Goal: Task Accomplishment & Management: Use online tool/utility

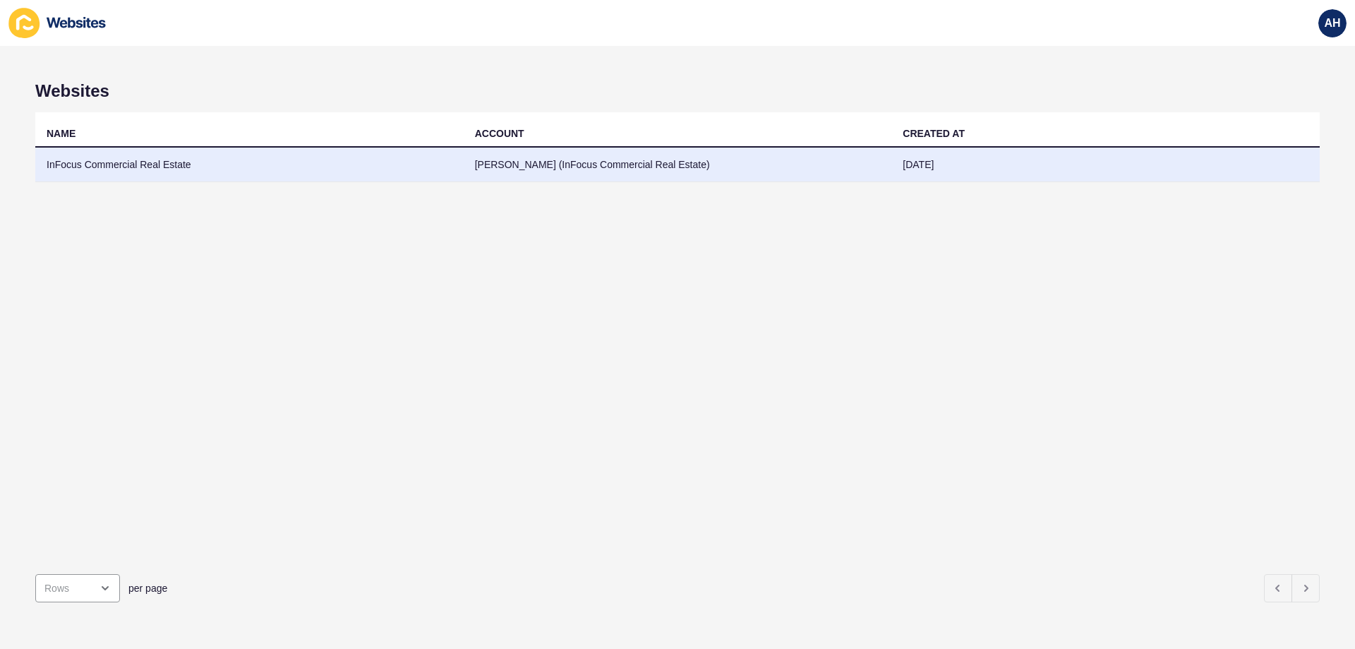
click at [209, 164] on td "InFocus Commercial Real Estate" at bounding box center [249, 165] width 428 height 35
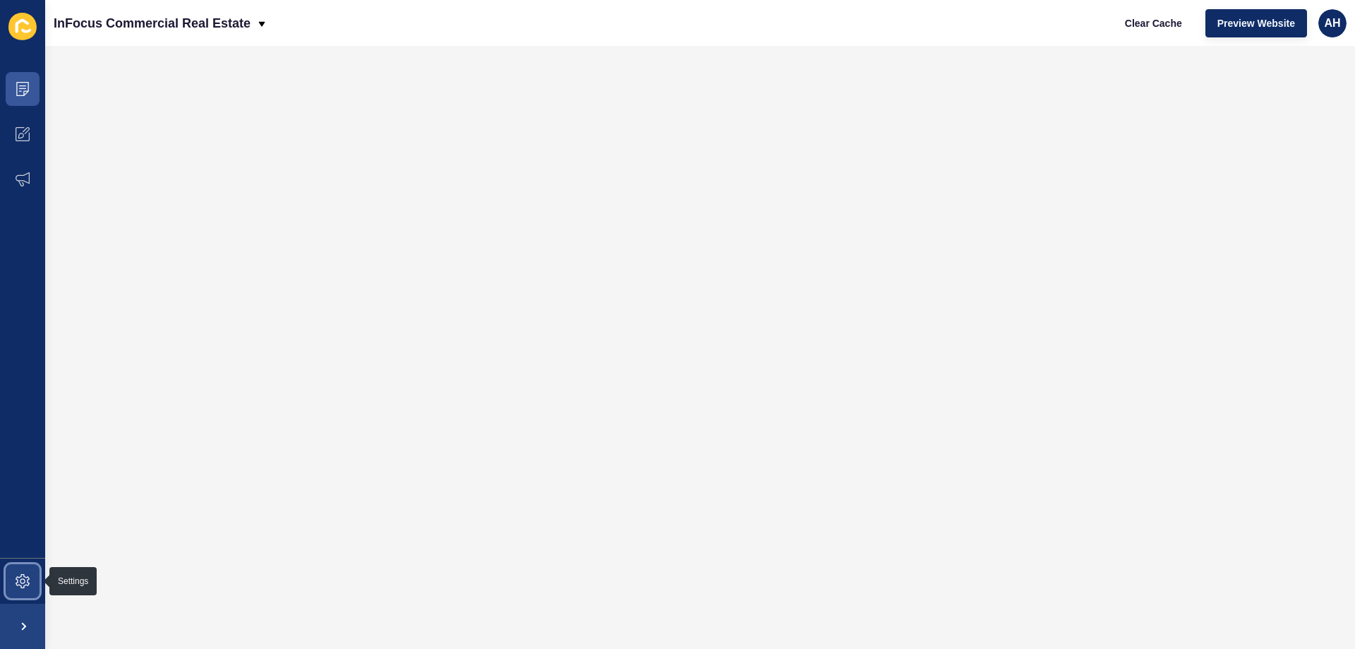
click at [27, 577] on icon at bounding box center [23, 581] width 14 height 14
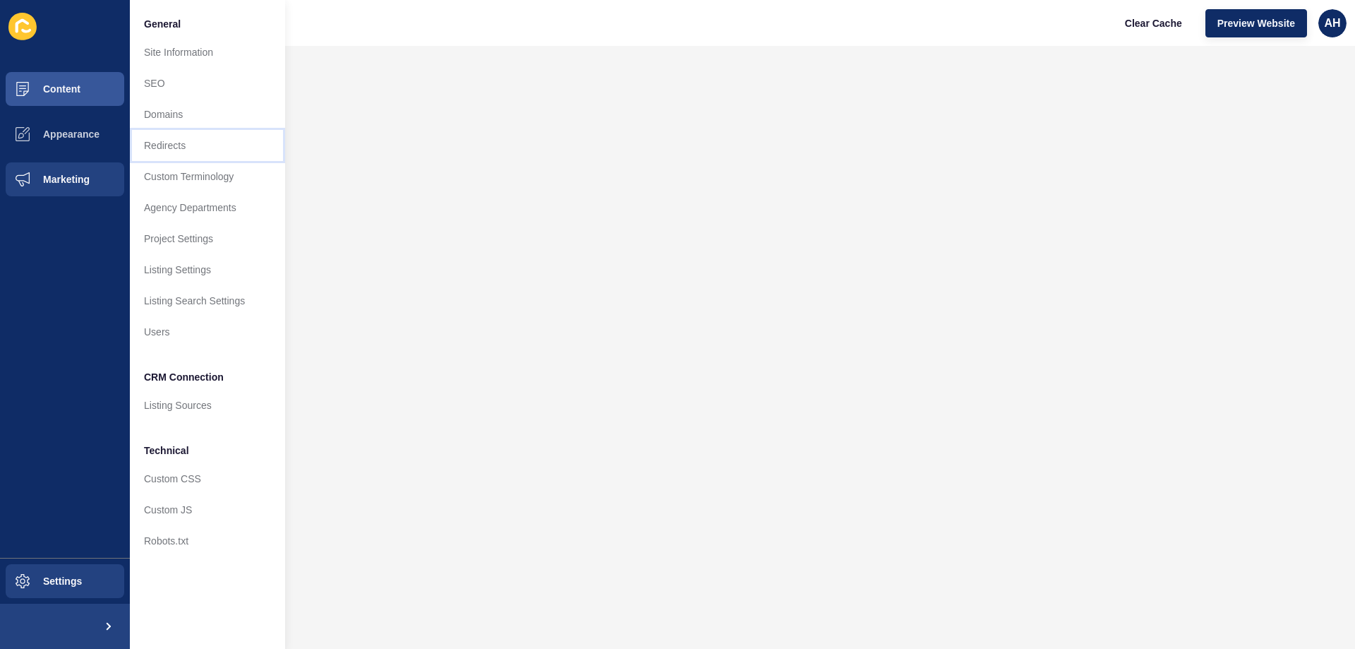
click at [203, 140] on link "Redirects" at bounding box center [207, 145] width 155 height 31
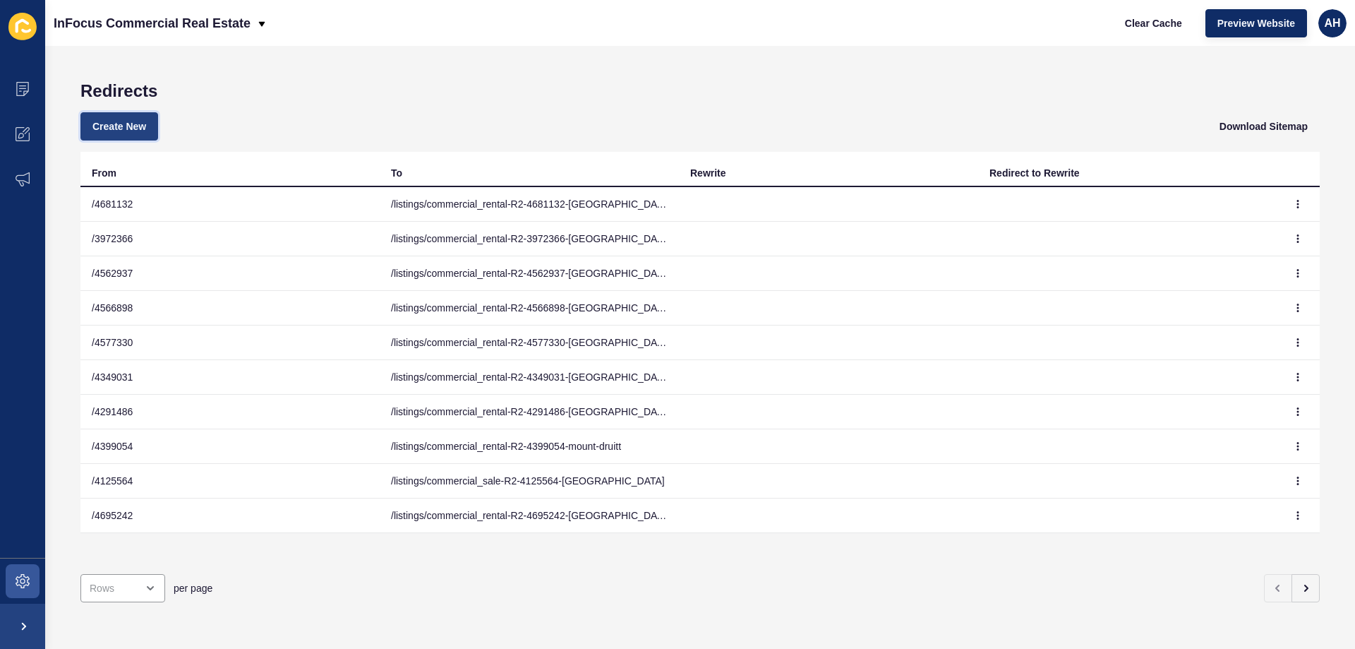
click at [98, 121] on span "Create New" at bounding box center [119, 126] width 54 height 14
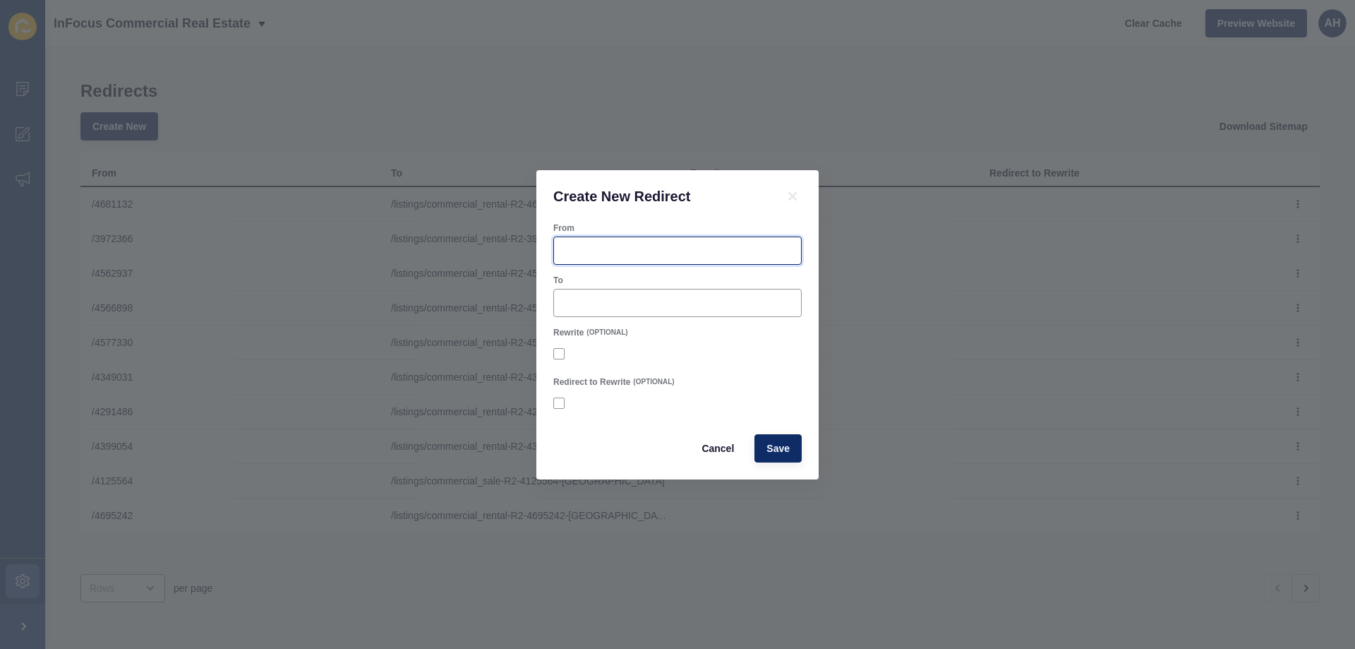
click at [600, 255] on input "From" at bounding box center [678, 251] width 230 height 14
paste input "4739605"
click at [570, 250] on input "/ 4739605" at bounding box center [678, 251] width 230 height 14
type input "/4739605"
click at [646, 273] on div "To" at bounding box center [677, 295] width 251 height 45
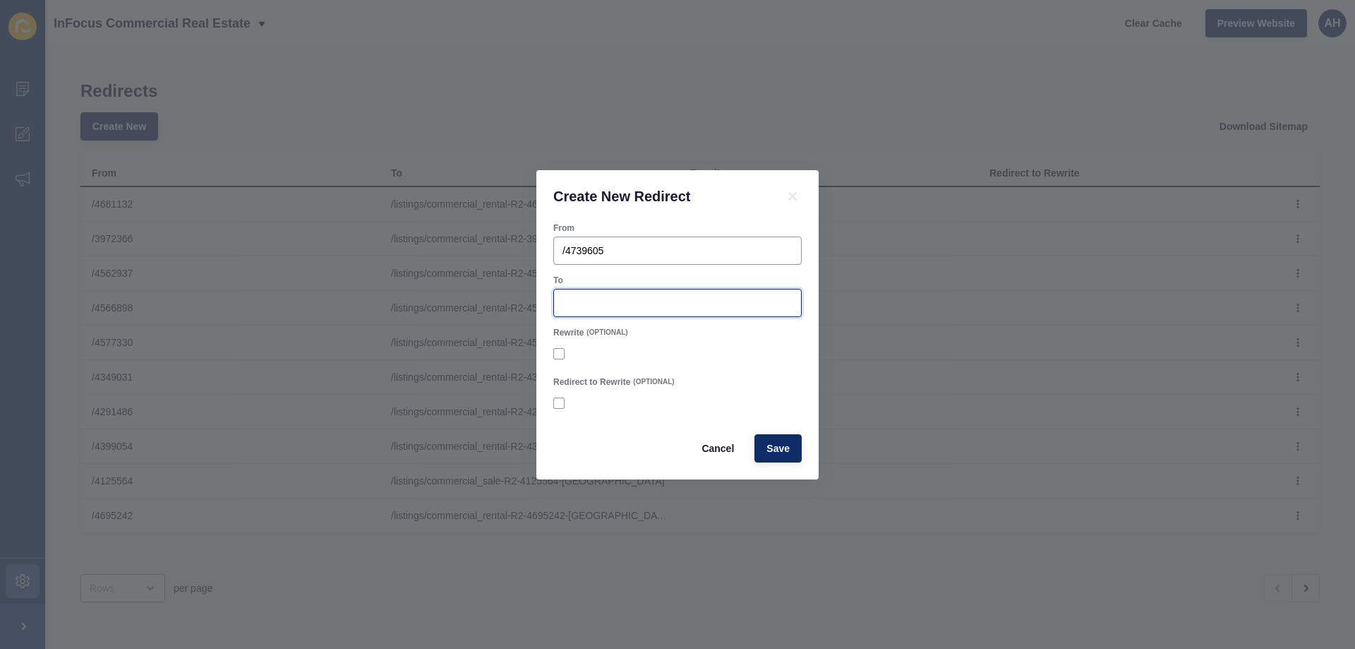
click at [645, 296] on input "To" at bounding box center [678, 303] width 230 height 14
paste input "/listings/commercial_rental-R2-4739605-south-[GEOGRAPHIC_DATA]"
type input "/listings/commercial_rental-R2-4739605-south-[GEOGRAPHIC_DATA]"
click at [776, 446] on span "Save" at bounding box center [778, 448] width 23 height 14
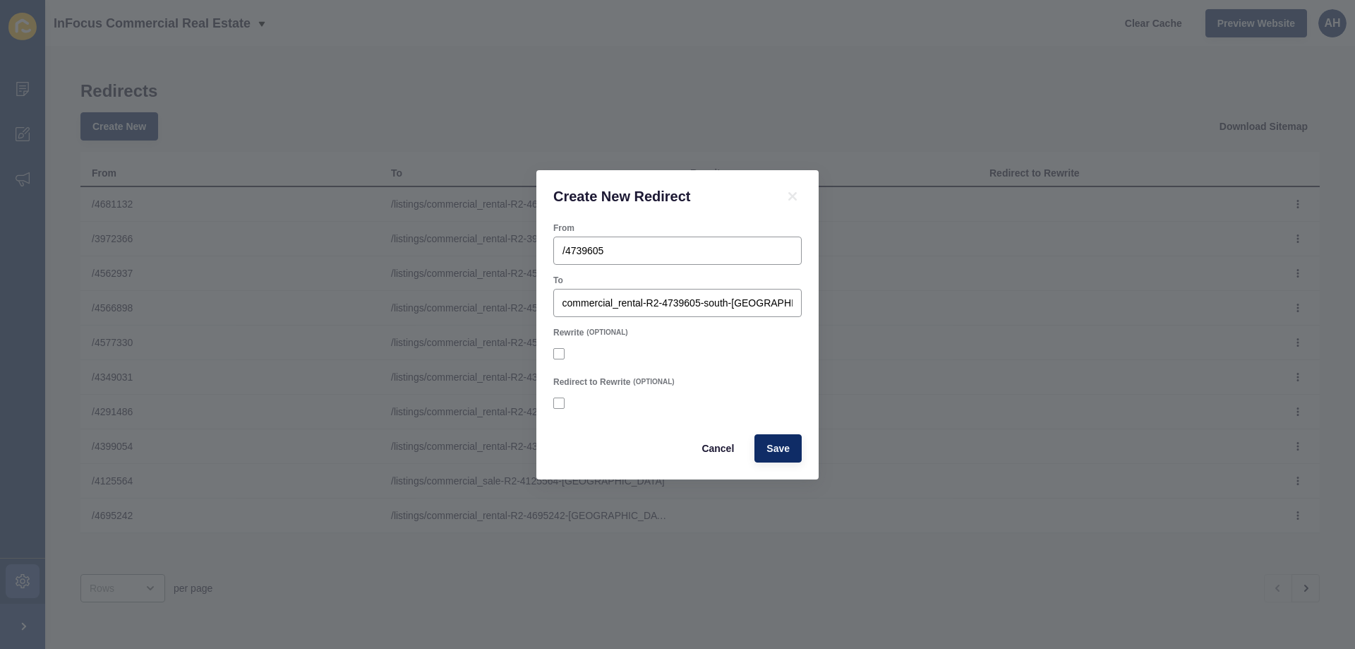
scroll to position [0, 0]
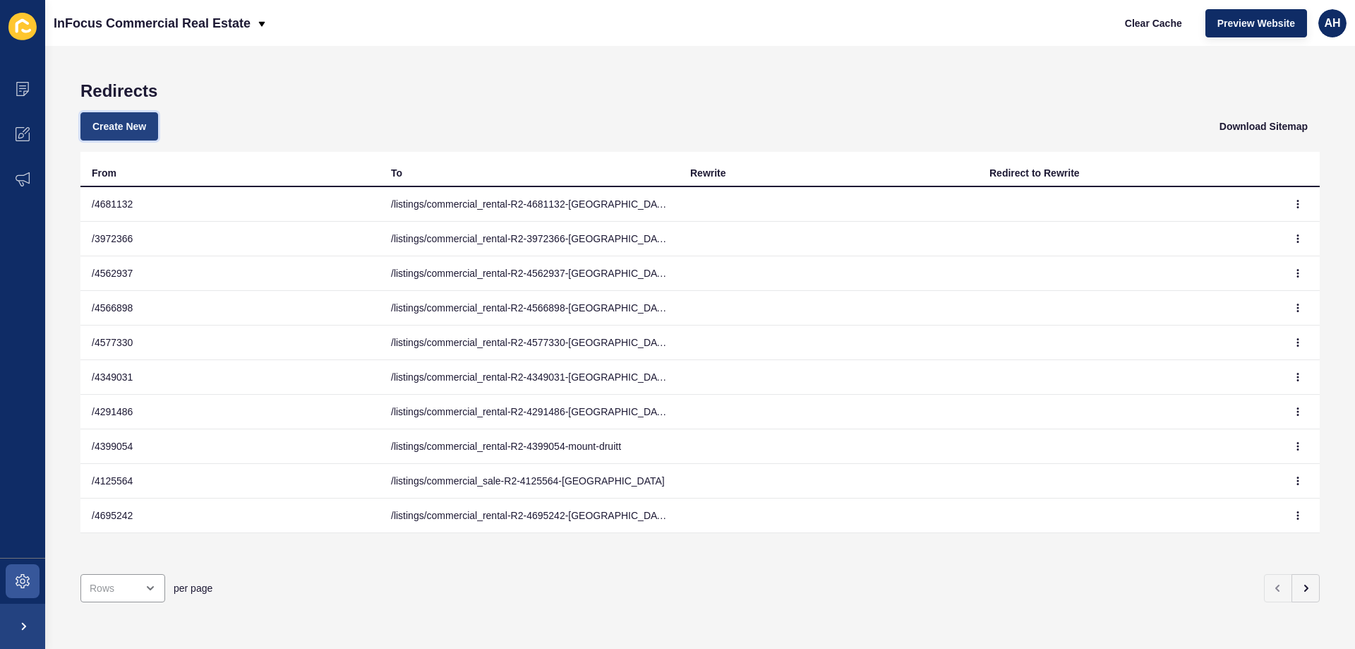
click at [141, 124] on span "Create New" at bounding box center [119, 126] width 54 height 14
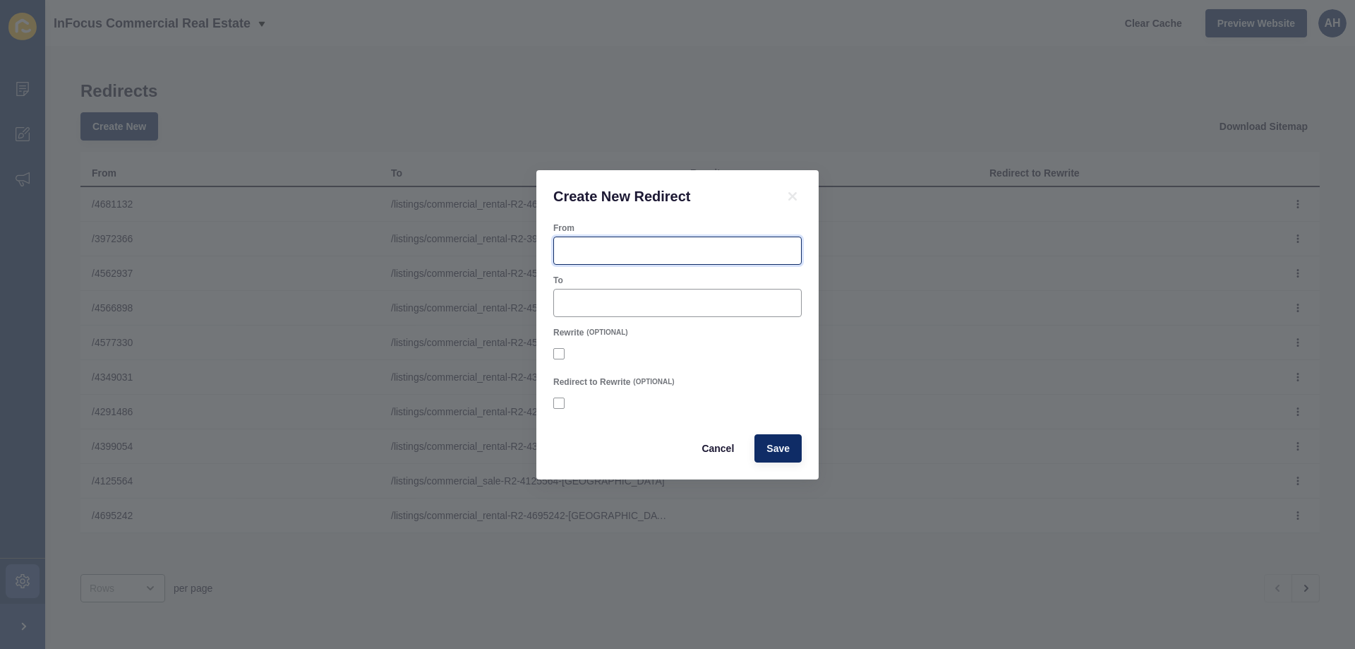
click at [585, 253] on input "From" at bounding box center [678, 251] width 230 height 14
paste input "4739591"
click at [572, 253] on input "/ 4739591" at bounding box center [678, 251] width 230 height 14
type input "/4739591"
click at [677, 296] on input "To" at bounding box center [678, 303] width 230 height 14
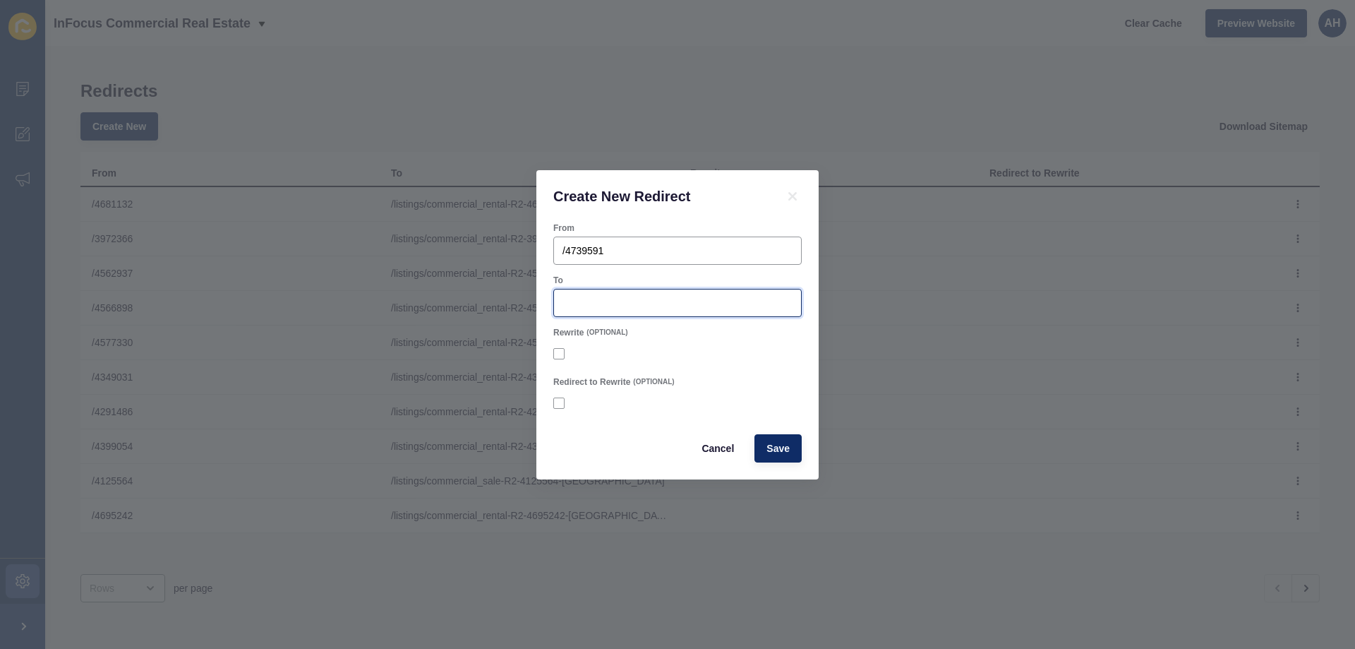
paste input "/listings/commercial_rental-R2-4739591-south-[GEOGRAPHIC_DATA]"
type input "/listings/commercial_rental-R2-4739591-south-[GEOGRAPHIC_DATA]"
click at [779, 446] on span "Save" at bounding box center [778, 448] width 23 height 14
